Goal: Information Seeking & Learning: Compare options

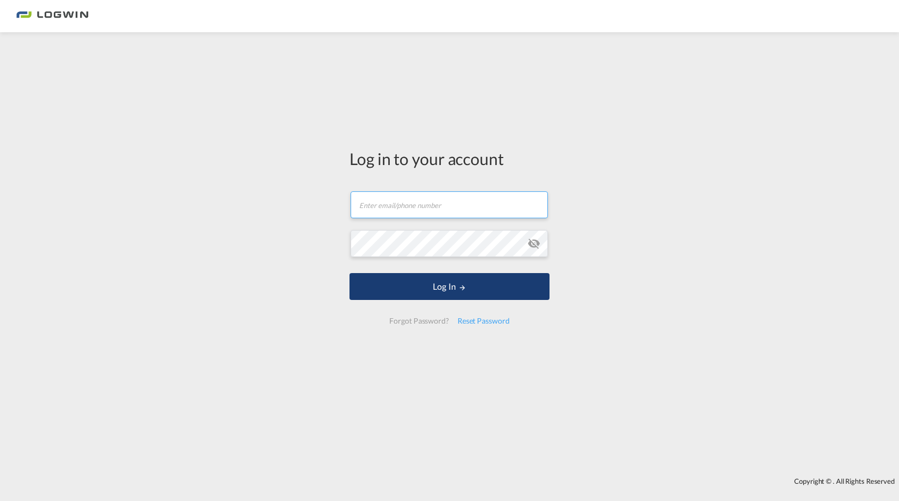
type input "patricia.marcos@logwin-logistics.com"
click at [443, 289] on button "Log In" at bounding box center [449, 286] width 200 height 27
